Goal: Information Seeking & Learning: Learn about a topic

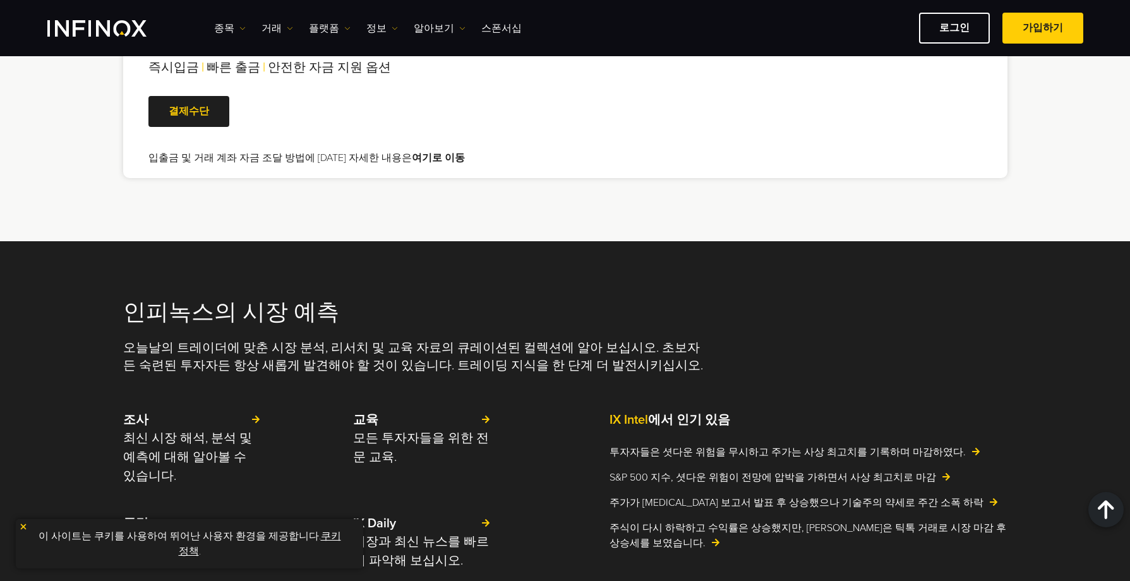
scroll to position [2589, 0]
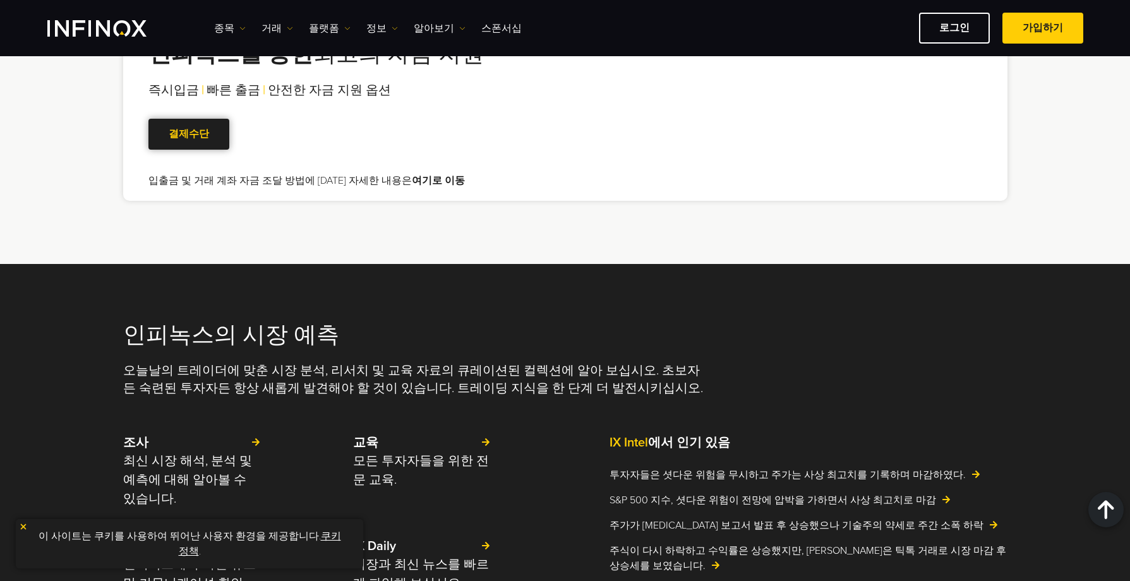
click at [190, 119] on link "결제수단" at bounding box center [188, 134] width 81 height 31
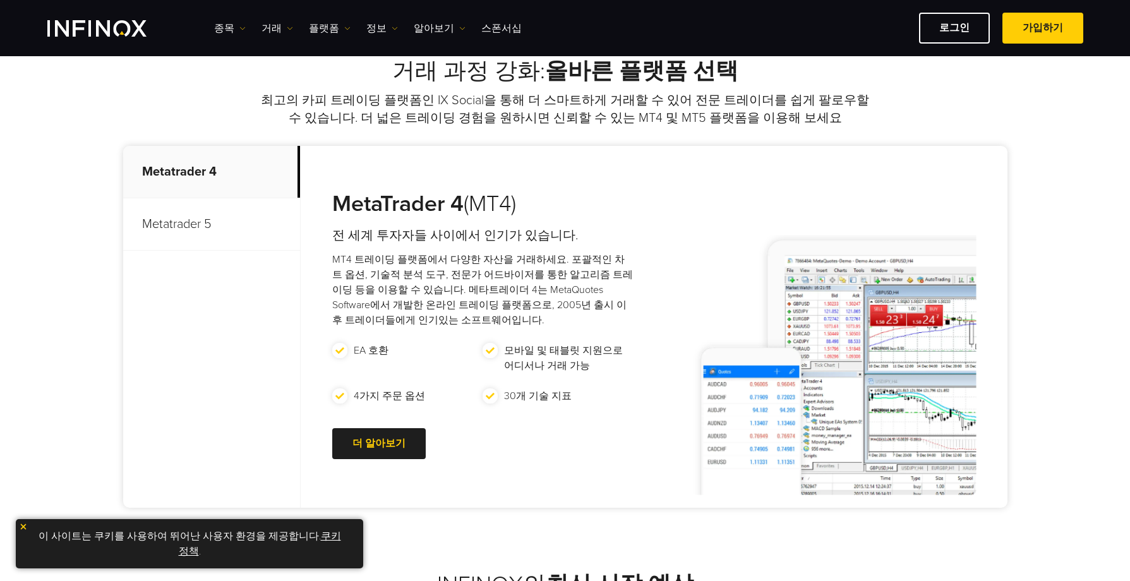
click at [185, 179] on p "Metatrader 4" at bounding box center [211, 172] width 177 height 52
click at [183, 213] on p "Metatrader 5" at bounding box center [211, 224] width 177 height 52
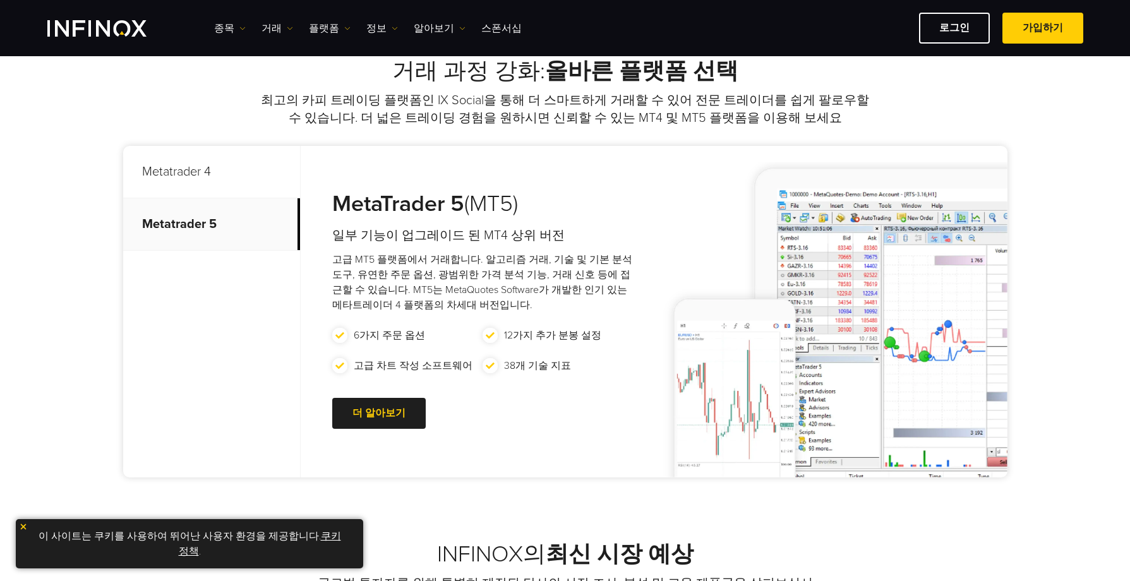
click at [191, 179] on p "Metatrader 4" at bounding box center [211, 172] width 177 height 52
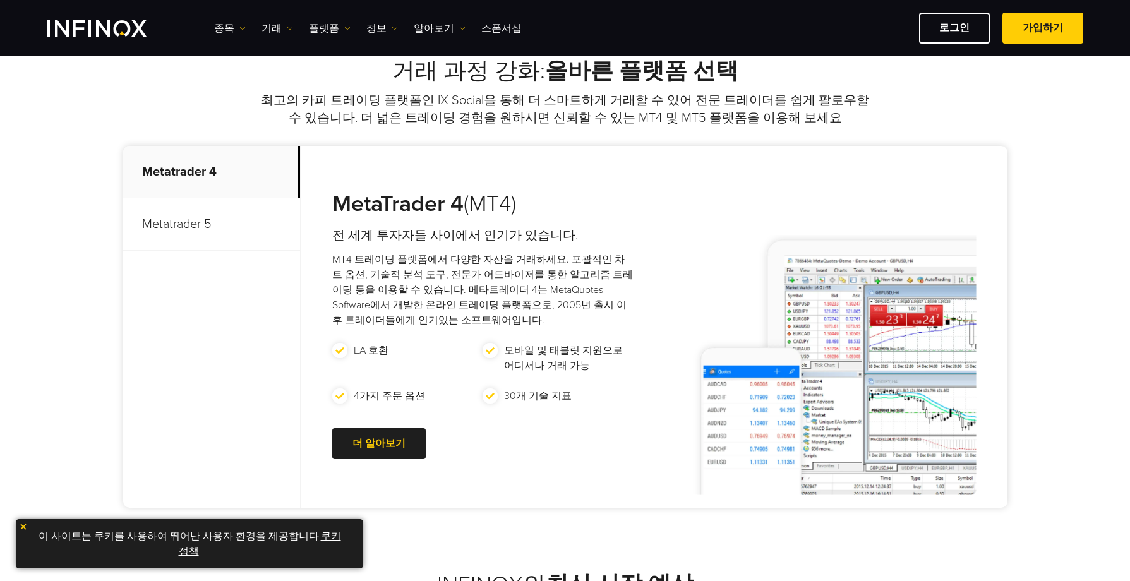
click at [193, 208] on p "Metatrader 5" at bounding box center [211, 224] width 177 height 52
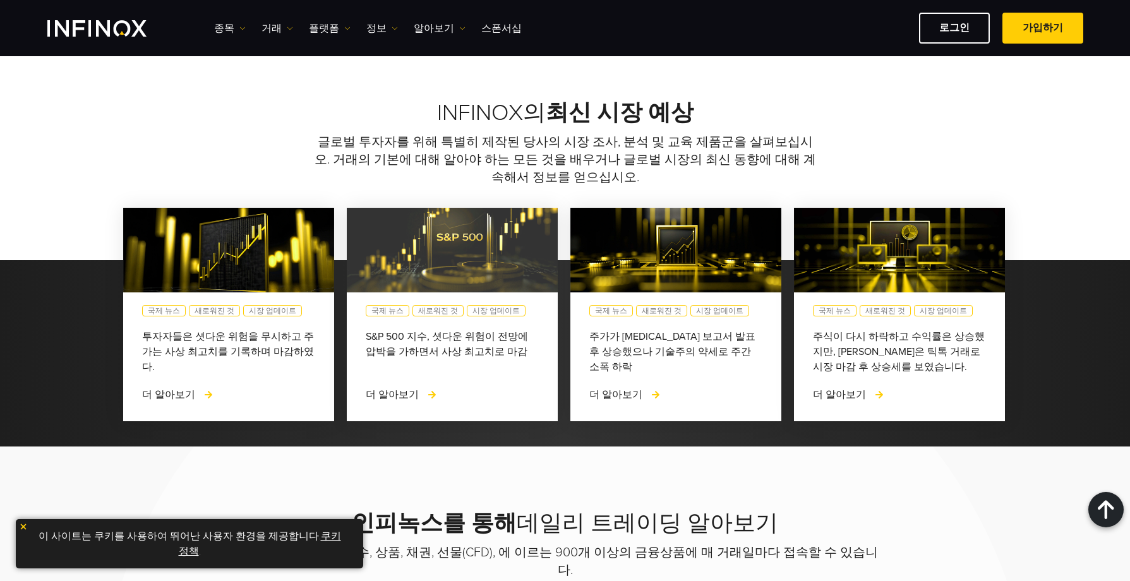
scroll to position [947, 0]
